Goal: Transaction & Acquisition: Purchase product/service

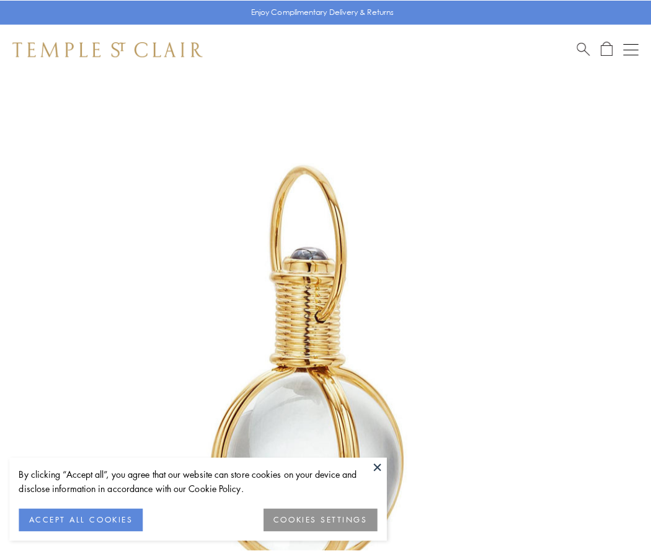
scroll to position [324, 0]
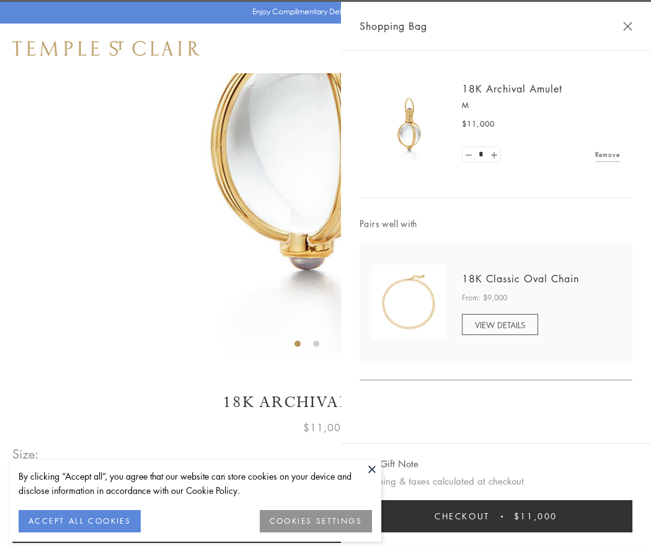
click at [496, 516] on button "Checkout $11,000" at bounding box center [496, 516] width 273 height 32
